Goal: Task Accomplishment & Management: Manage account settings

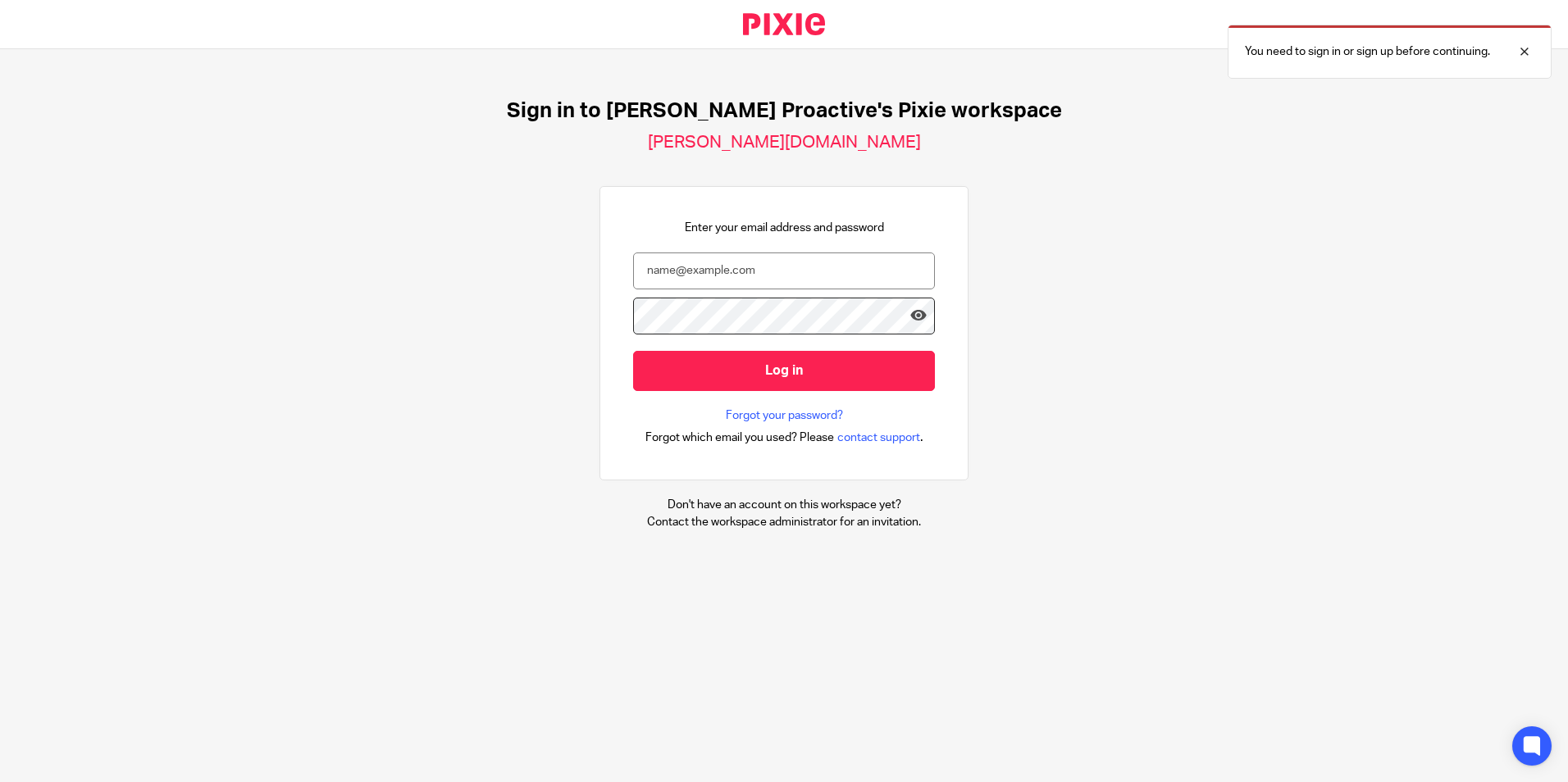
click at [729, 292] on form "Log in" at bounding box center [784, 330] width 302 height 155
click at [729, 282] on input "email" at bounding box center [784, 270] width 302 height 37
type input "[EMAIL_ADDRESS][DOMAIN_NAME]"
click at [633, 351] on input "Log in" at bounding box center [784, 371] width 302 height 40
